Goal: Transaction & Acquisition: Book appointment/travel/reservation

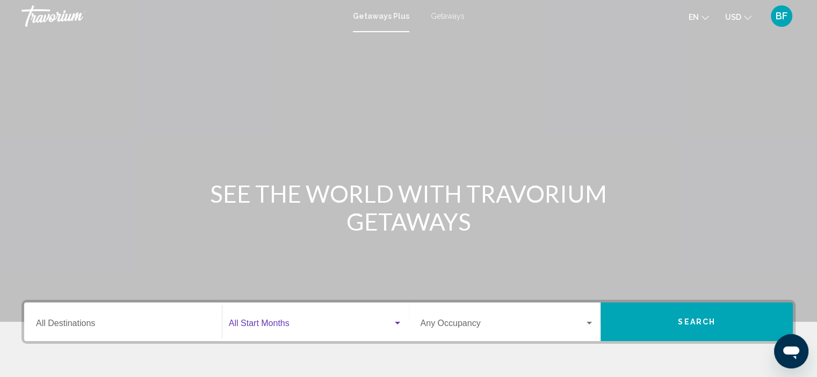
click at [276, 321] on span "Search widget" at bounding box center [311, 326] width 164 height 10
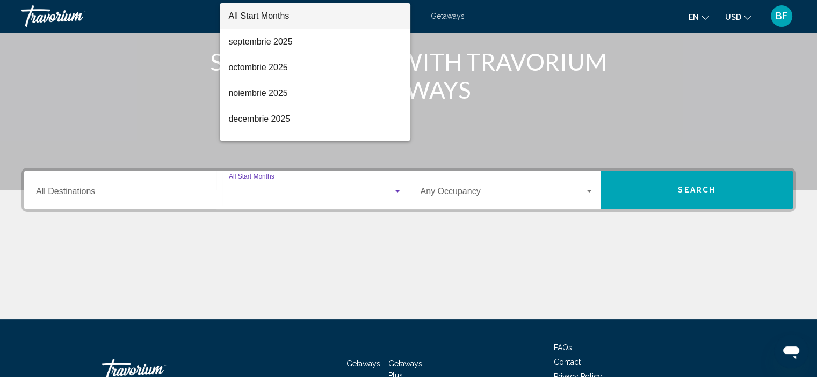
scroll to position [205, 0]
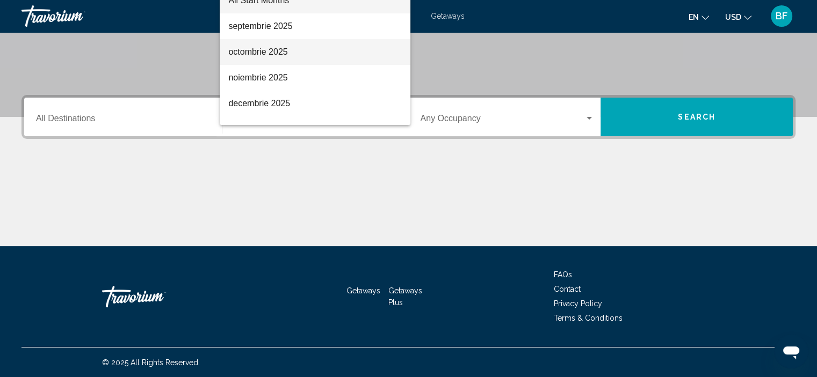
click at [266, 55] on span "octombrie 2025" at bounding box center [314, 52] width 173 height 26
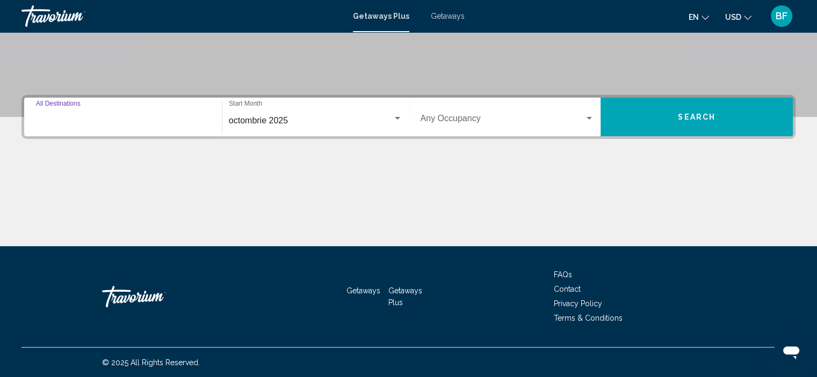
click at [91, 121] on input "Destination All Destinations" at bounding box center [123, 121] width 174 height 10
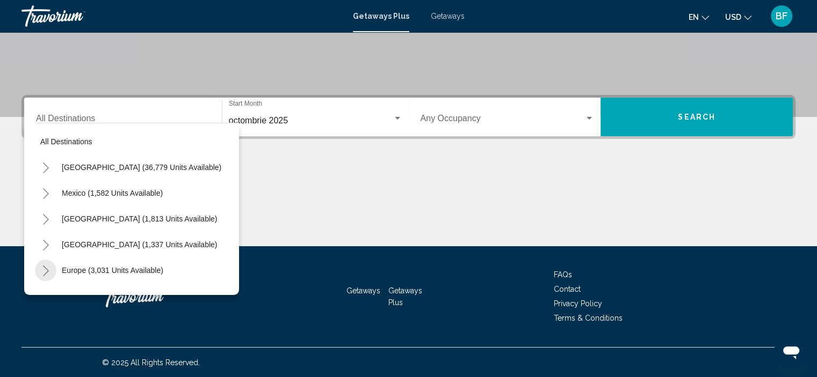
click at [48, 272] on icon "Toggle Europe (3,031 units available)" at bounding box center [46, 271] width 8 height 11
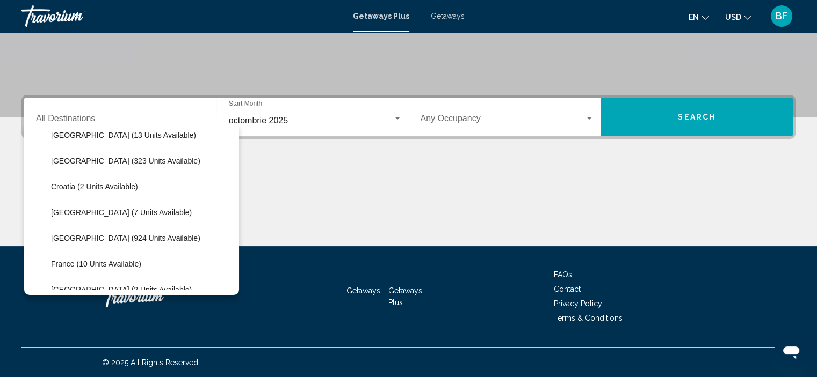
click at [82, 260] on span "France (10 units available)" at bounding box center [96, 264] width 90 height 9
type input "**********"
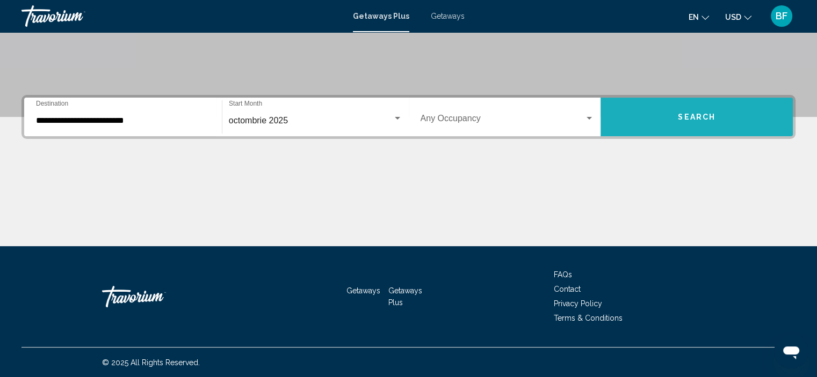
click at [697, 115] on span "Search" at bounding box center [697, 117] width 38 height 9
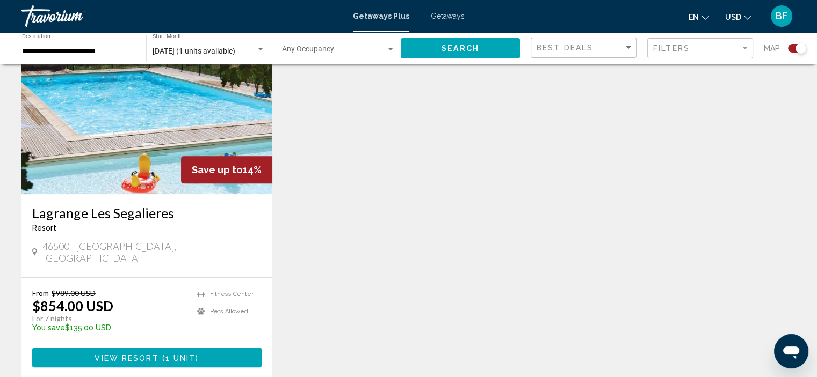
scroll to position [430, 0]
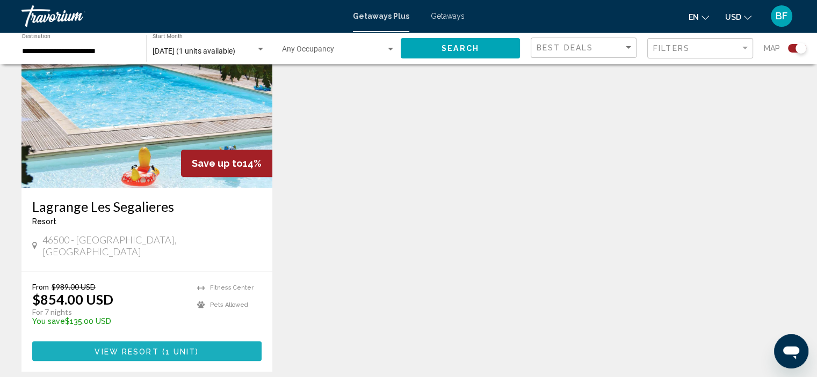
click at [125, 347] on span "View Resort" at bounding box center [127, 351] width 64 height 9
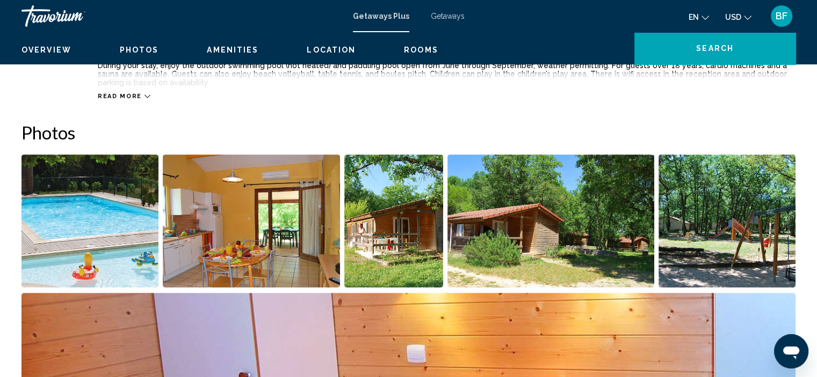
scroll to position [4, 0]
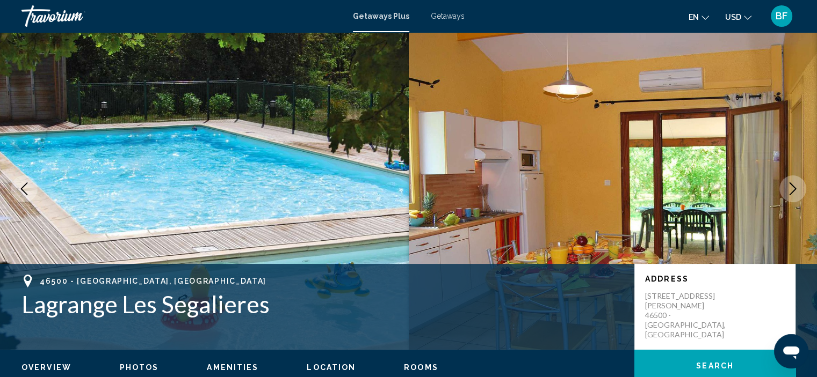
click at [518, 168] on img "Main content" at bounding box center [613, 189] width 409 height 322
click at [793, 192] on icon "Next image" at bounding box center [792, 189] width 13 height 13
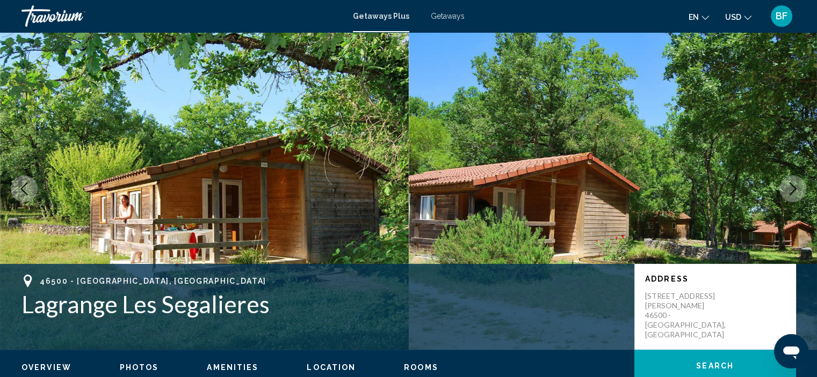
click at [793, 192] on icon "Next image" at bounding box center [792, 189] width 13 height 13
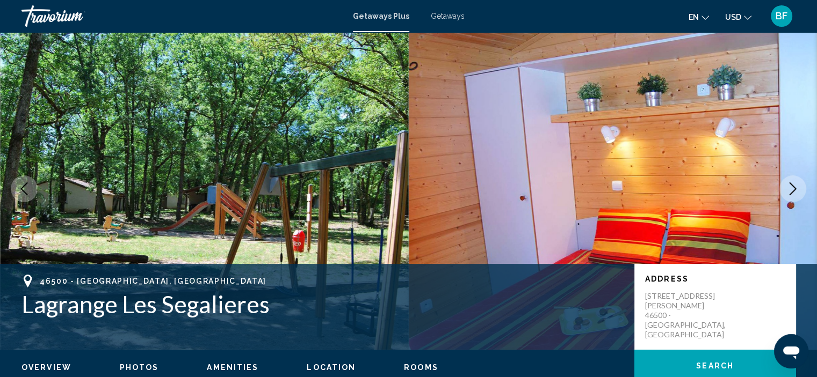
click at [793, 192] on icon "Next image" at bounding box center [792, 189] width 13 height 13
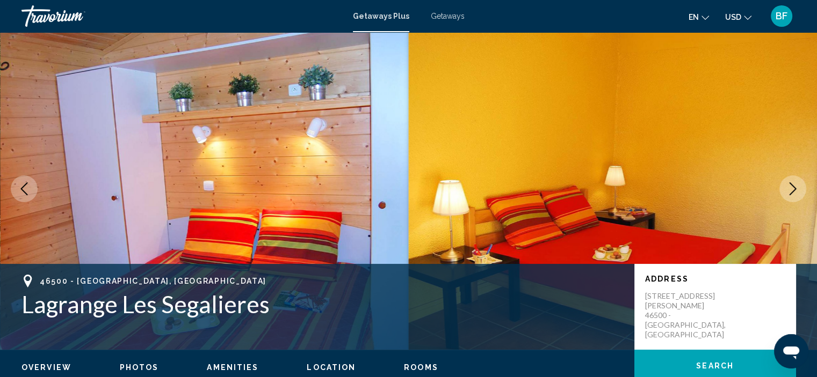
click at [793, 192] on icon "Next image" at bounding box center [792, 189] width 13 height 13
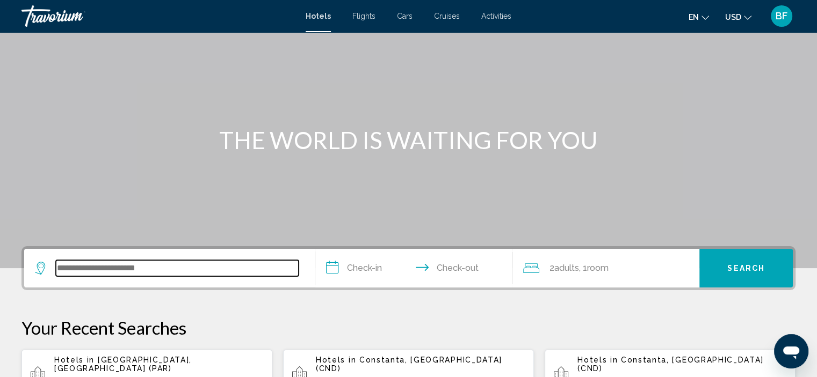
click at [187, 265] on input "Search widget" at bounding box center [177, 268] width 243 height 16
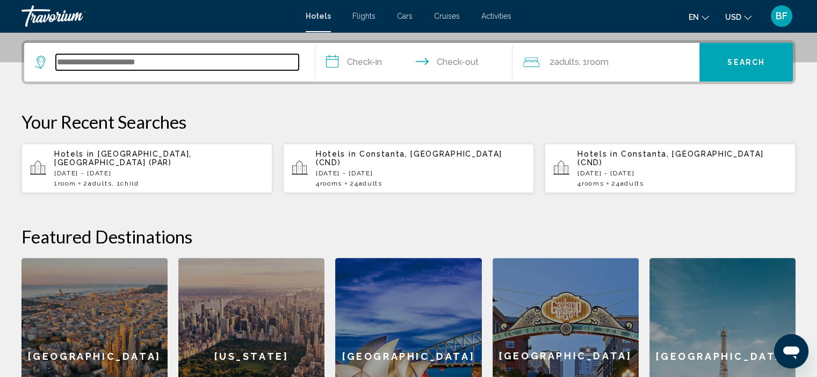
scroll to position [265, 0]
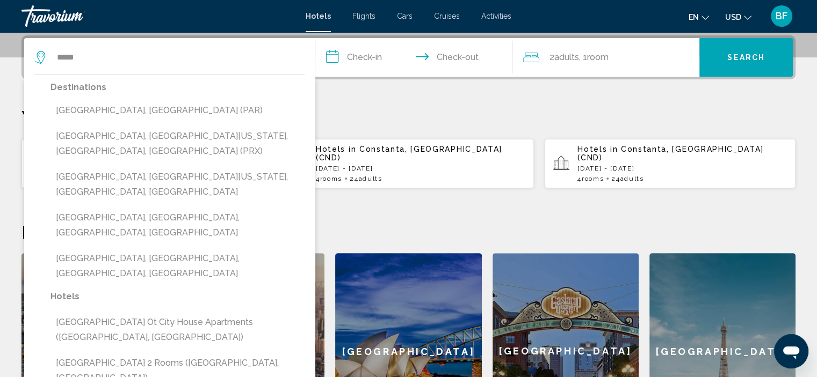
click at [81, 108] on button "[GEOGRAPHIC_DATA], [GEOGRAPHIC_DATA] (PAR)" at bounding box center [177, 110] width 254 height 20
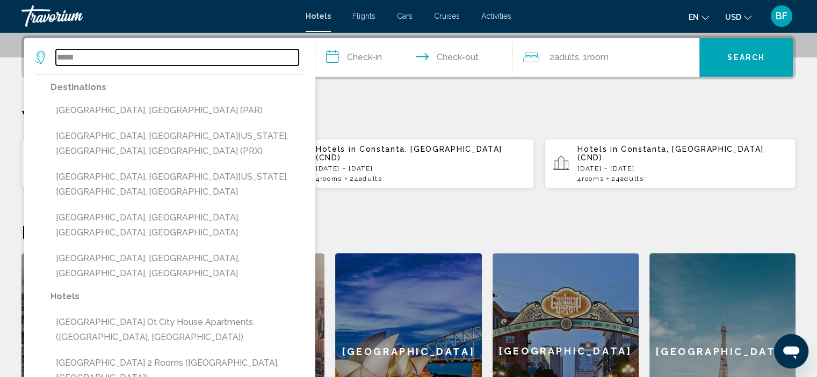
type input "**********"
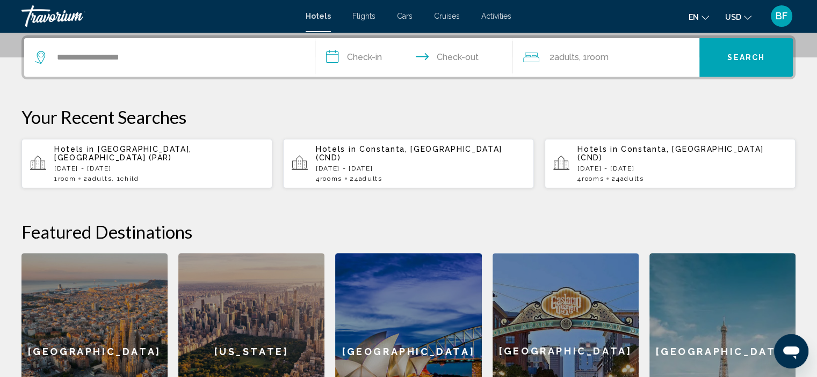
click at [322, 66] on input "**********" at bounding box center [416, 59] width 202 height 42
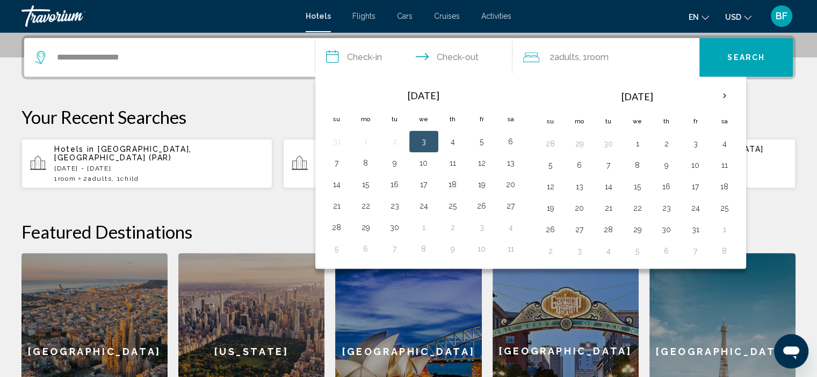
click at [484, 184] on button "19" at bounding box center [481, 184] width 17 height 15
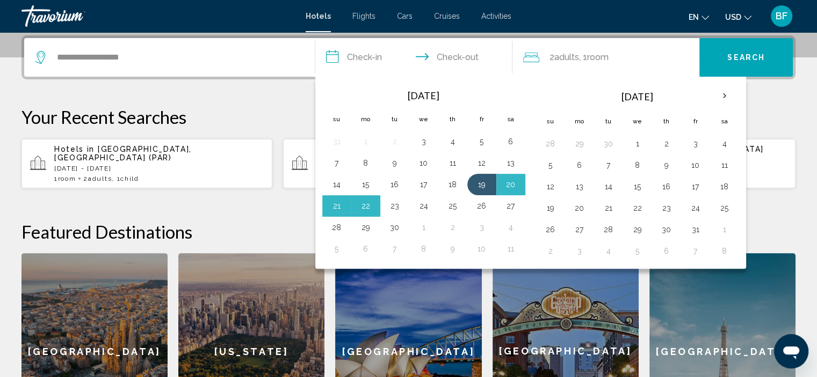
click at [397, 206] on button "23" at bounding box center [394, 206] width 17 height 15
type input "**********"
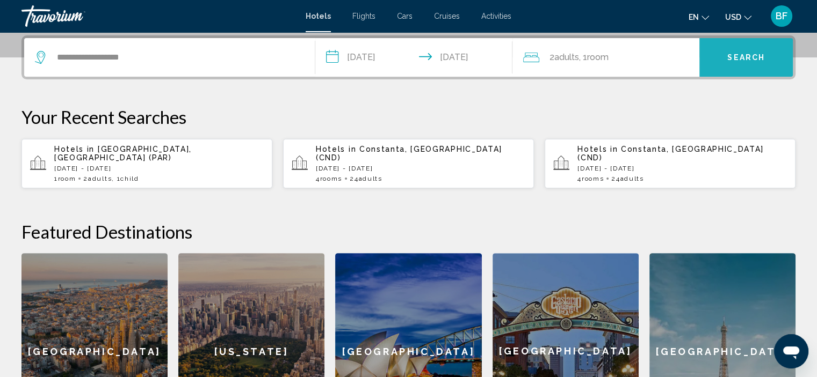
click at [732, 61] on button "Search" at bounding box center [745, 57] width 93 height 39
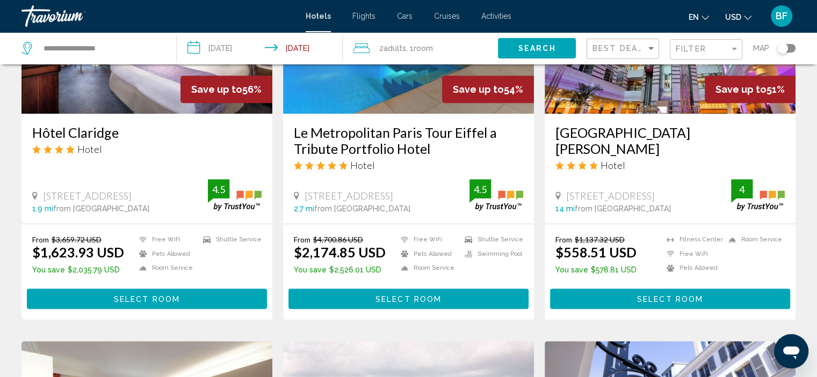
scroll to position [537, 0]
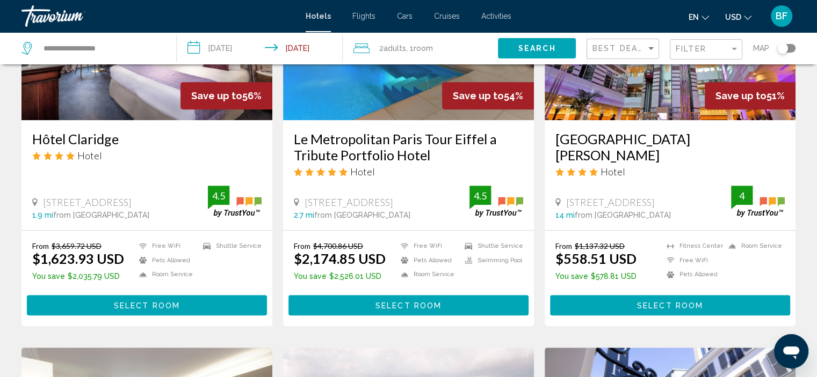
click at [700, 166] on div "[GEOGRAPHIC_DATA][PERSON_NAME] Hotel" at bounding box center [669, 158] width 229 height 55
click at [711, 92] on div "Save up to 51%" at bounding box center [749, 95] width 91 height 27
click at [612, 166] on span "Hotel" at bounding box center [612, 172] width 25 height 12
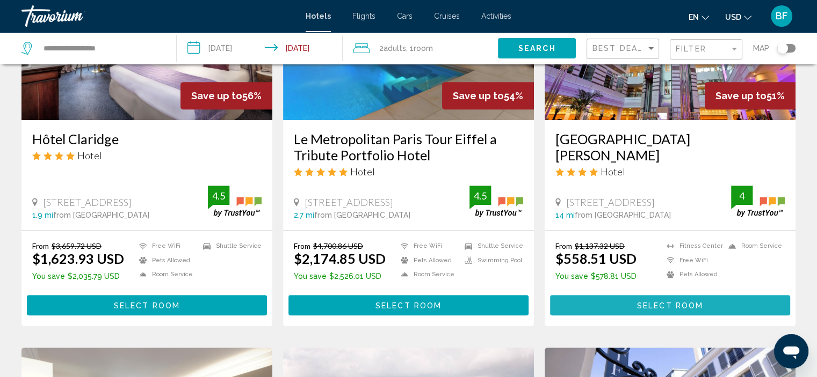
click at [656, 302] on span "Select Room" at bounding box center [670, 306] width 66 height 9
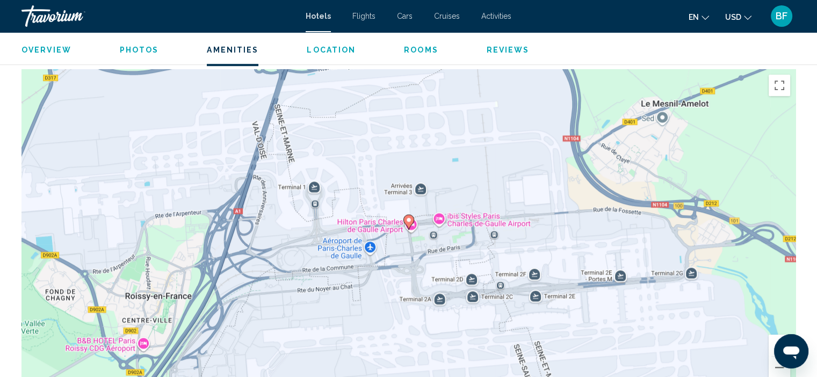
scroll to position [719, 0]
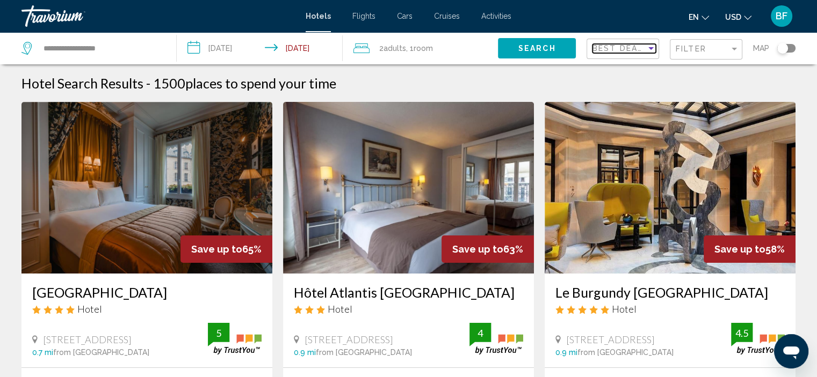
click at [648, 51] on div "Sort by" at bounding box center [651, 48] width 10 height 9
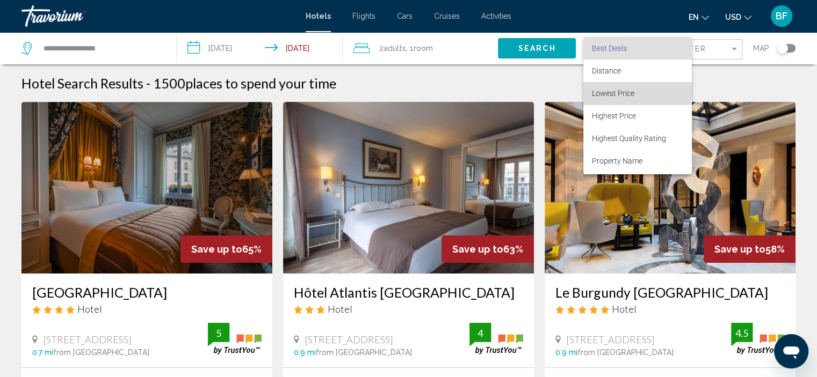
click at [636, 91] on span "Lowest Price" at bounding box center [637, 93] width 91 height 23
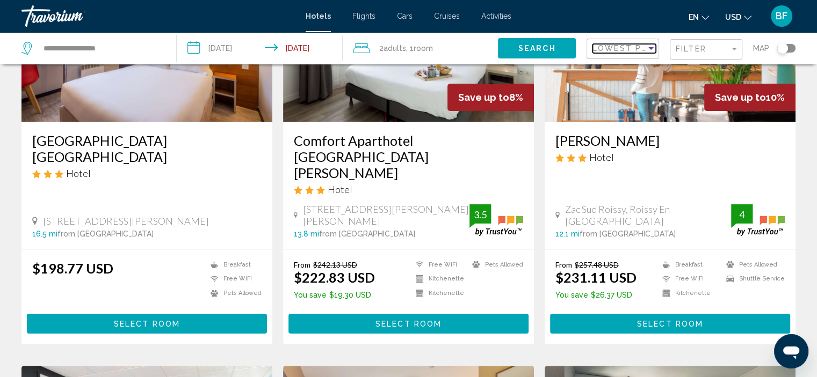
scroll to position [161, 0]
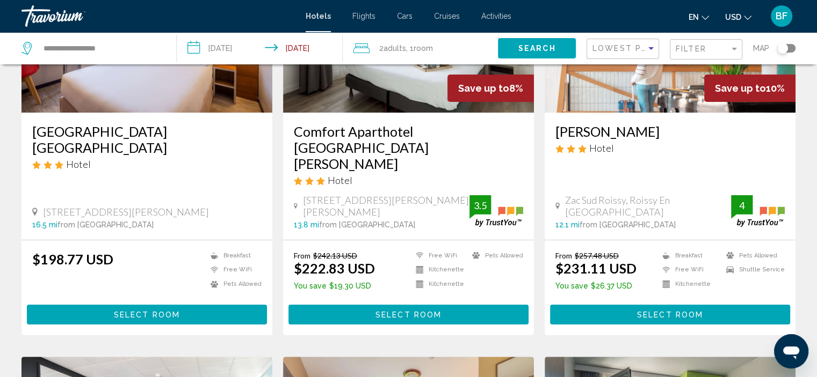
click at [185, 305] on button "Select Room" at bounding box center [147, 315] width 240 height 20
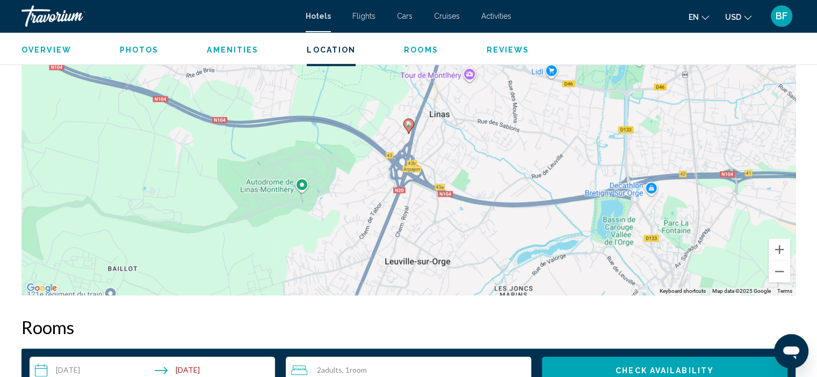
scroll to position [1024, 0]
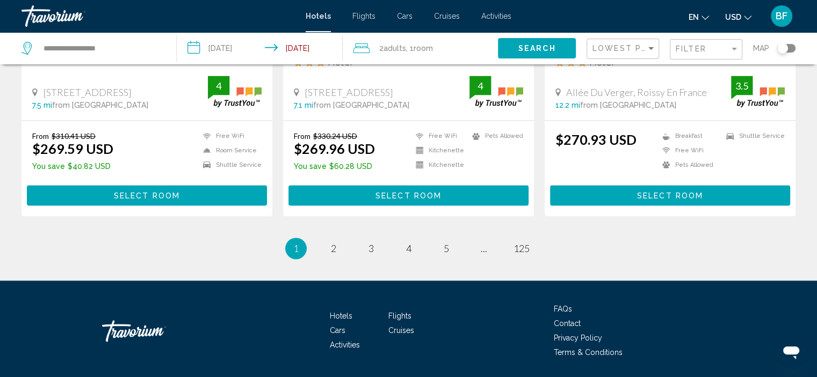
scroll to position [1497, 0]
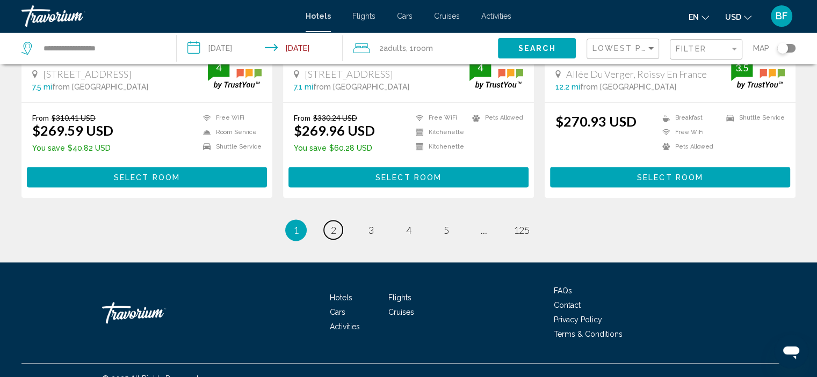
click at [331, 224] on span "2" at bounding box center [333, 230] width 5 height 12
